Goal: Find specific page/section: Find specific page/section

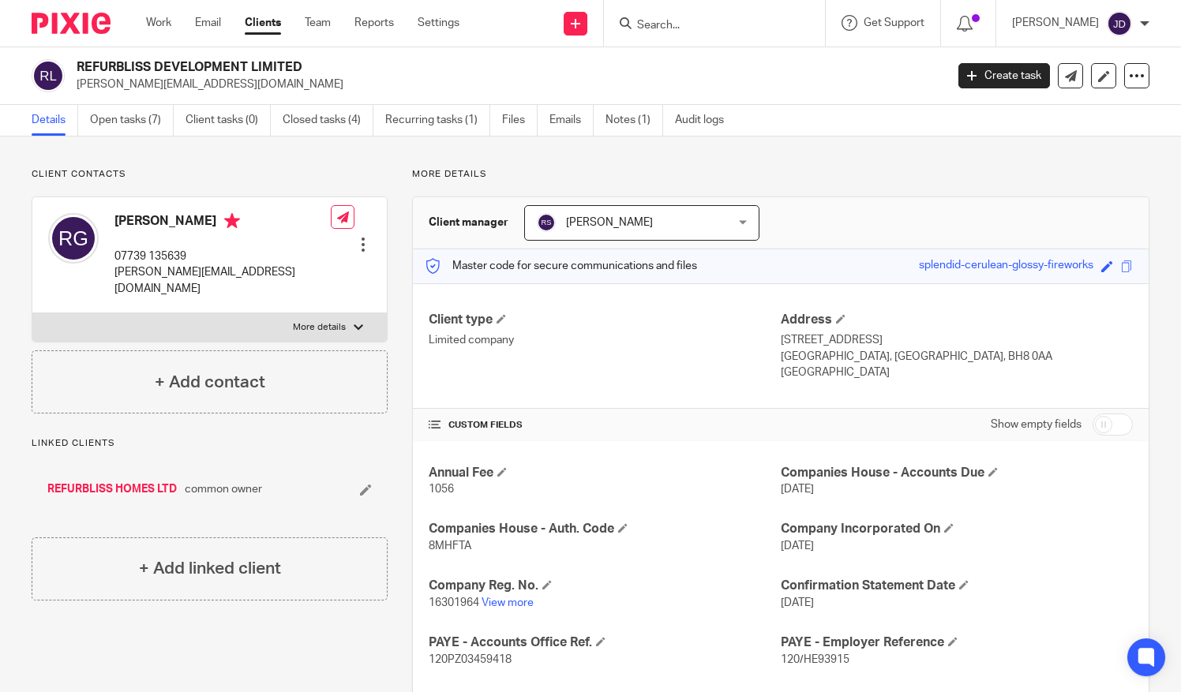
click at [693, 21] on input "Search" at bounding box center [706, 26] width 142 height 14
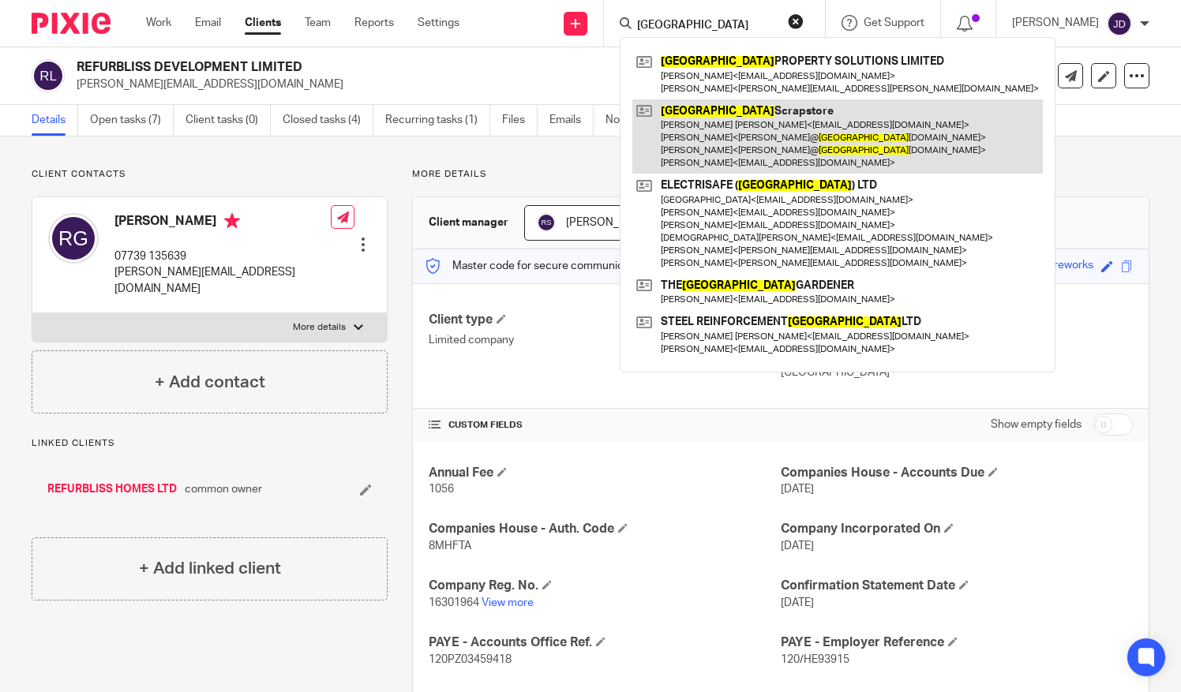
type input "[GEOGRAPHIC_DATA]"
click at [718, 133] on link at bounding box center [837, 136] width 410 height 75
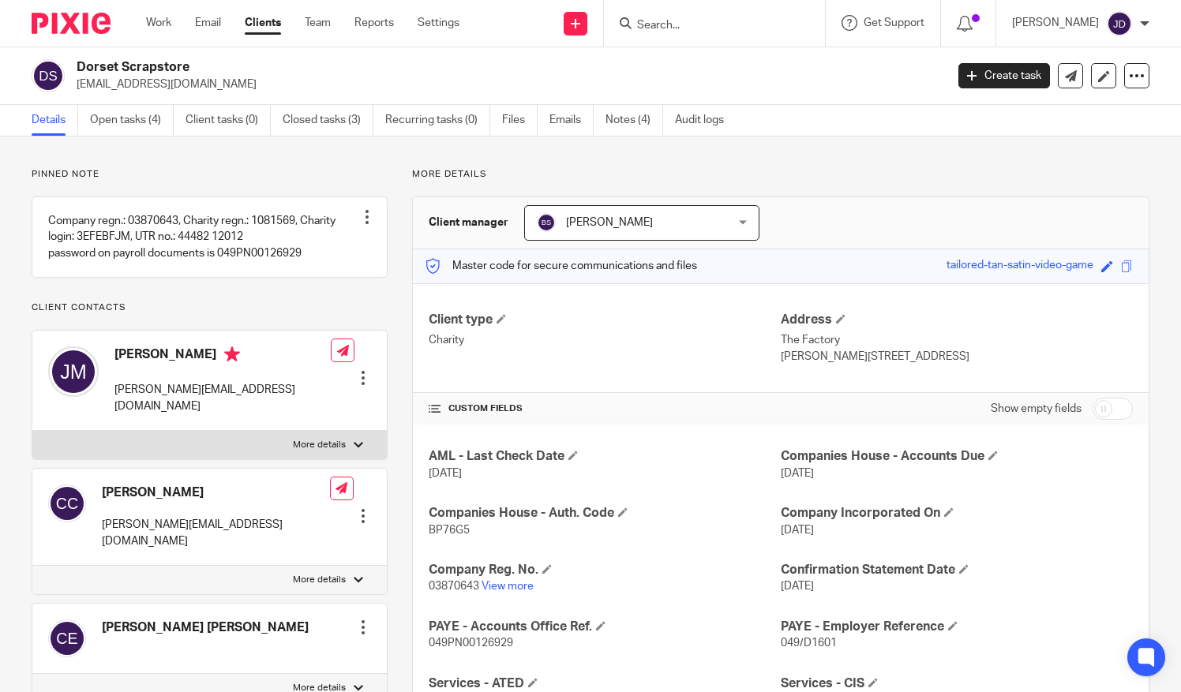
click at [676, 25] on input "Search" at bounding box center [706, 26] width 142 height 14
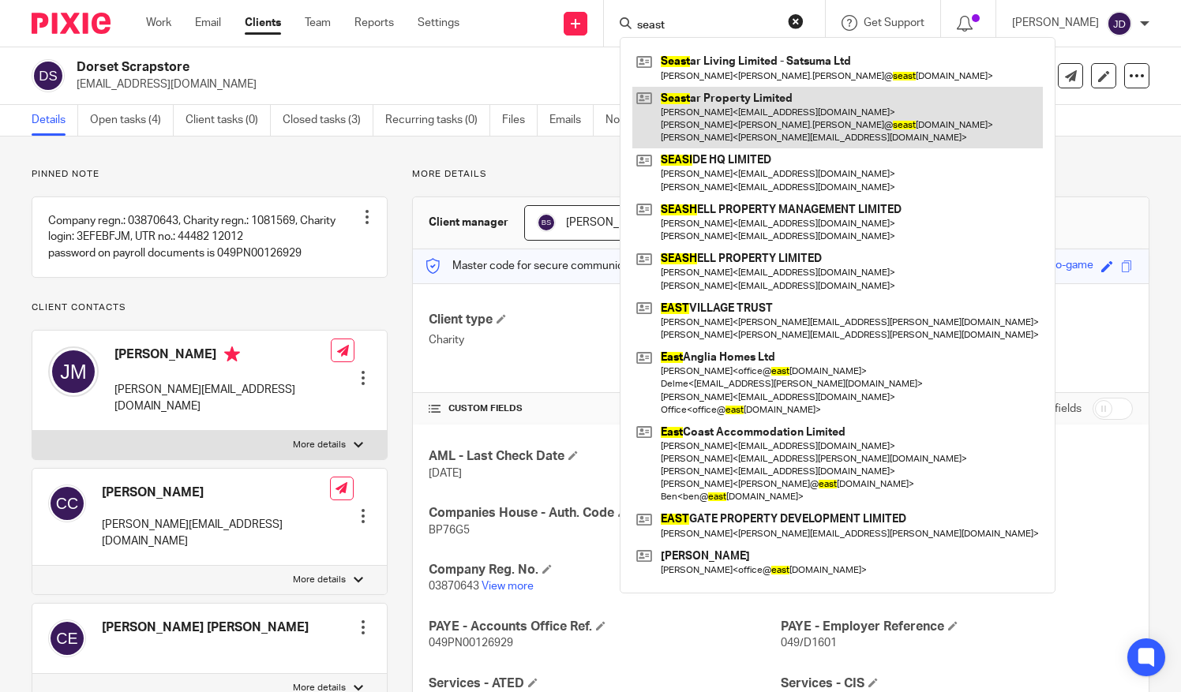
type input "seast"
click at [714, 107] on link at bounding box center [837, 118] width 410 height 62
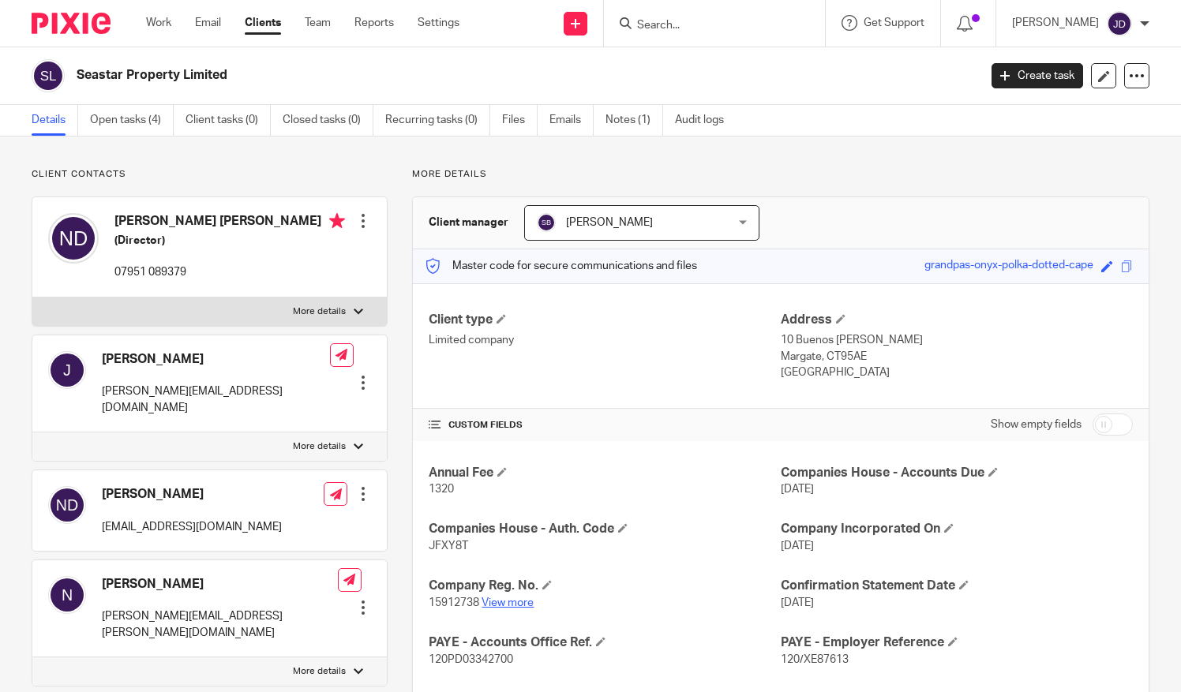
click at [507, 600] on link "View more" at bounding box center [508, 603] width 52 height 11
